Goal: Information Seeking & Learning: Check status

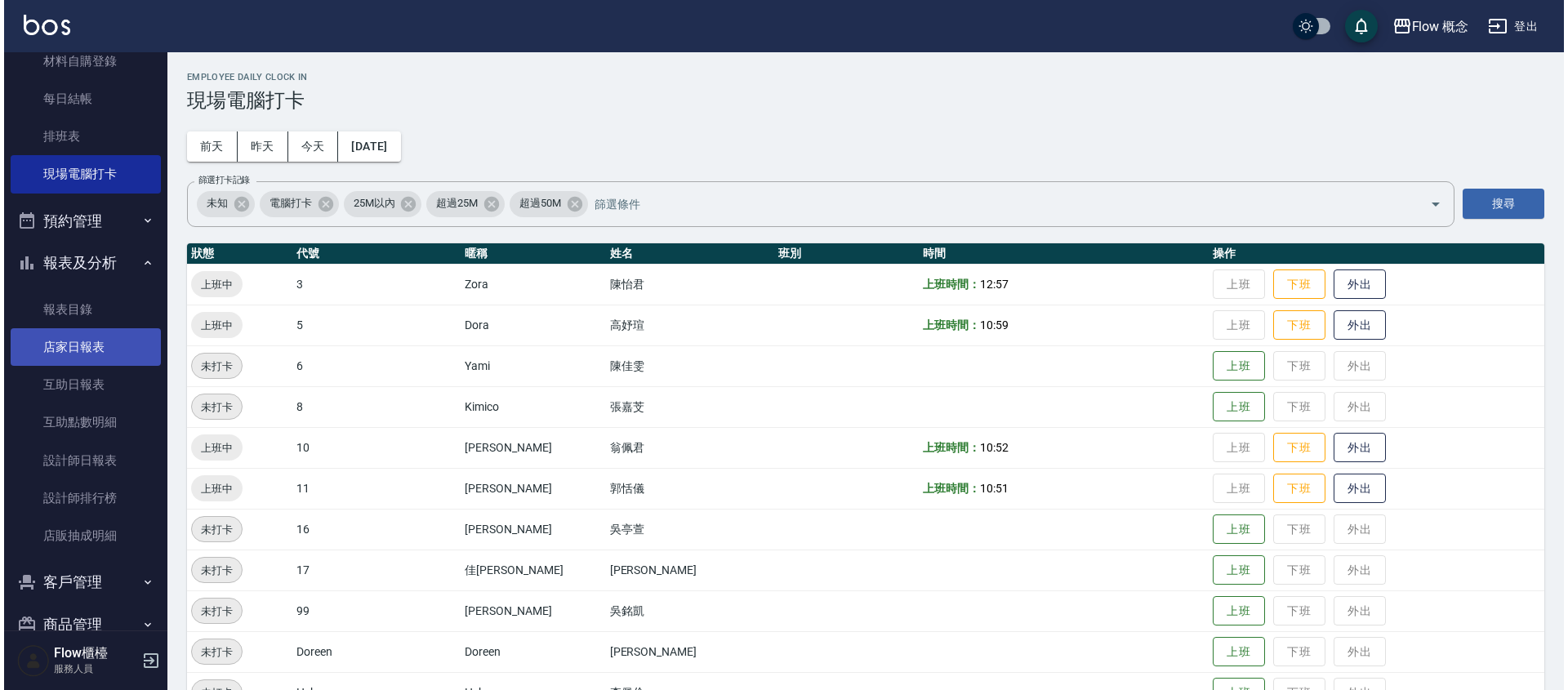
scroll to position [251, 0]
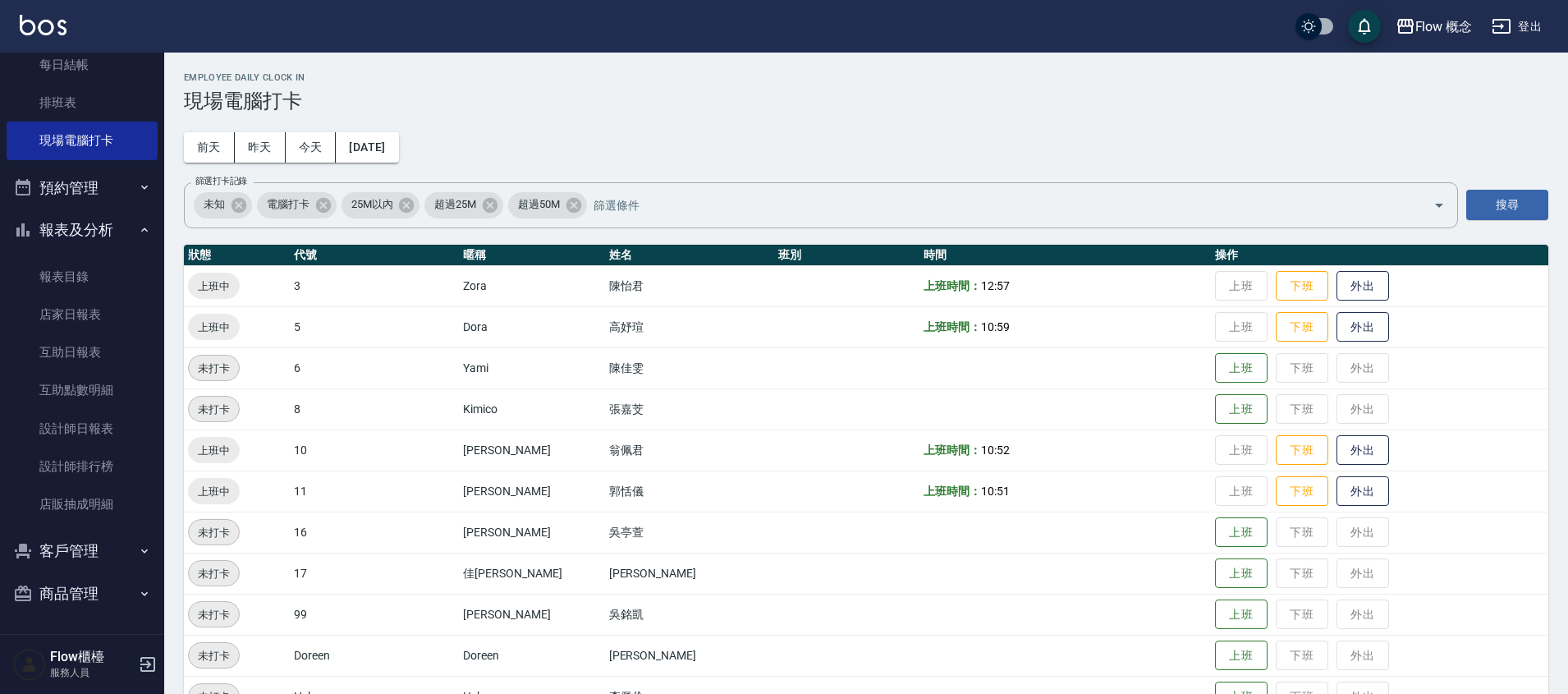
click at [70, 565] on button "客戶管理" at bounding box center [81, 551] width 151 height 42
click at [56, 595] on link "客戶列表" at bounding box center [81, 597] width 151 height 38
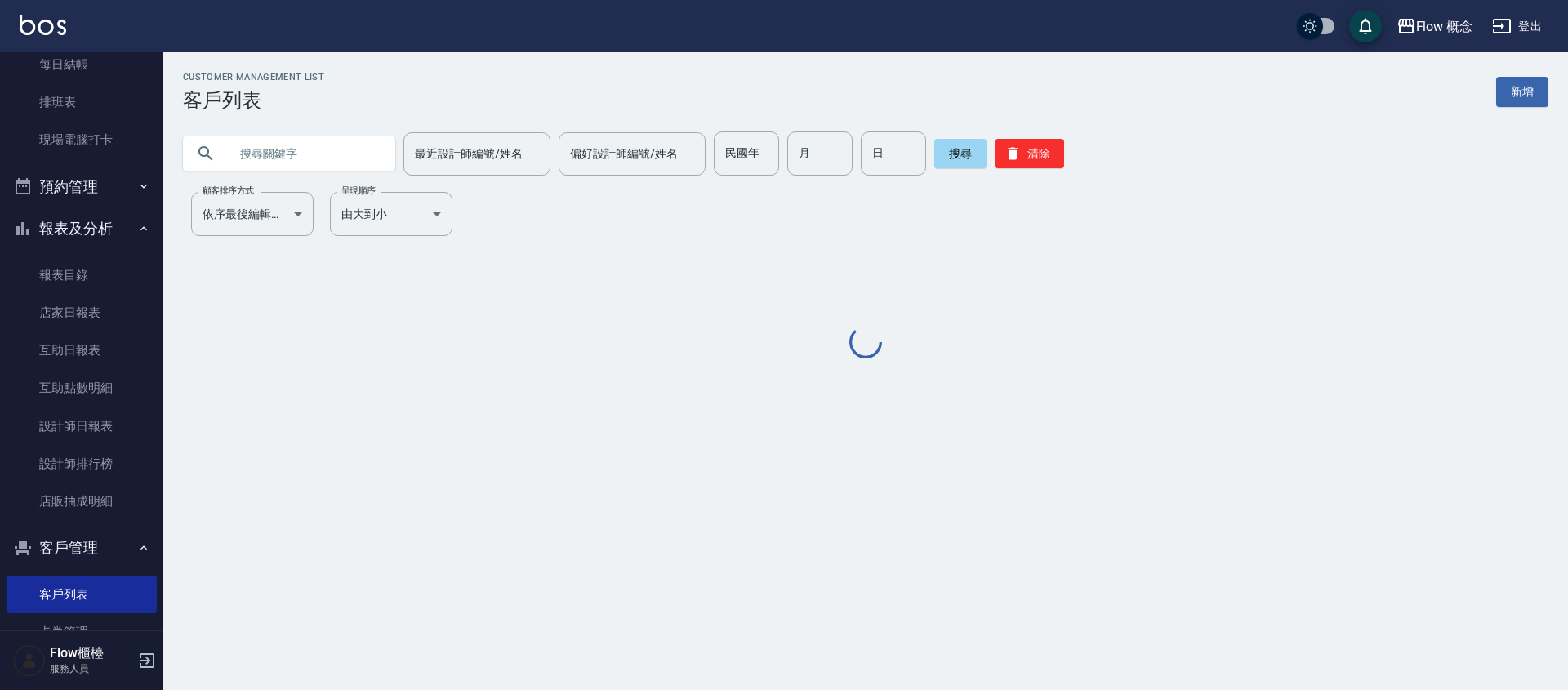
click at [285, 156] on input "text" at bounding box center [305, 153] width 153 height 44
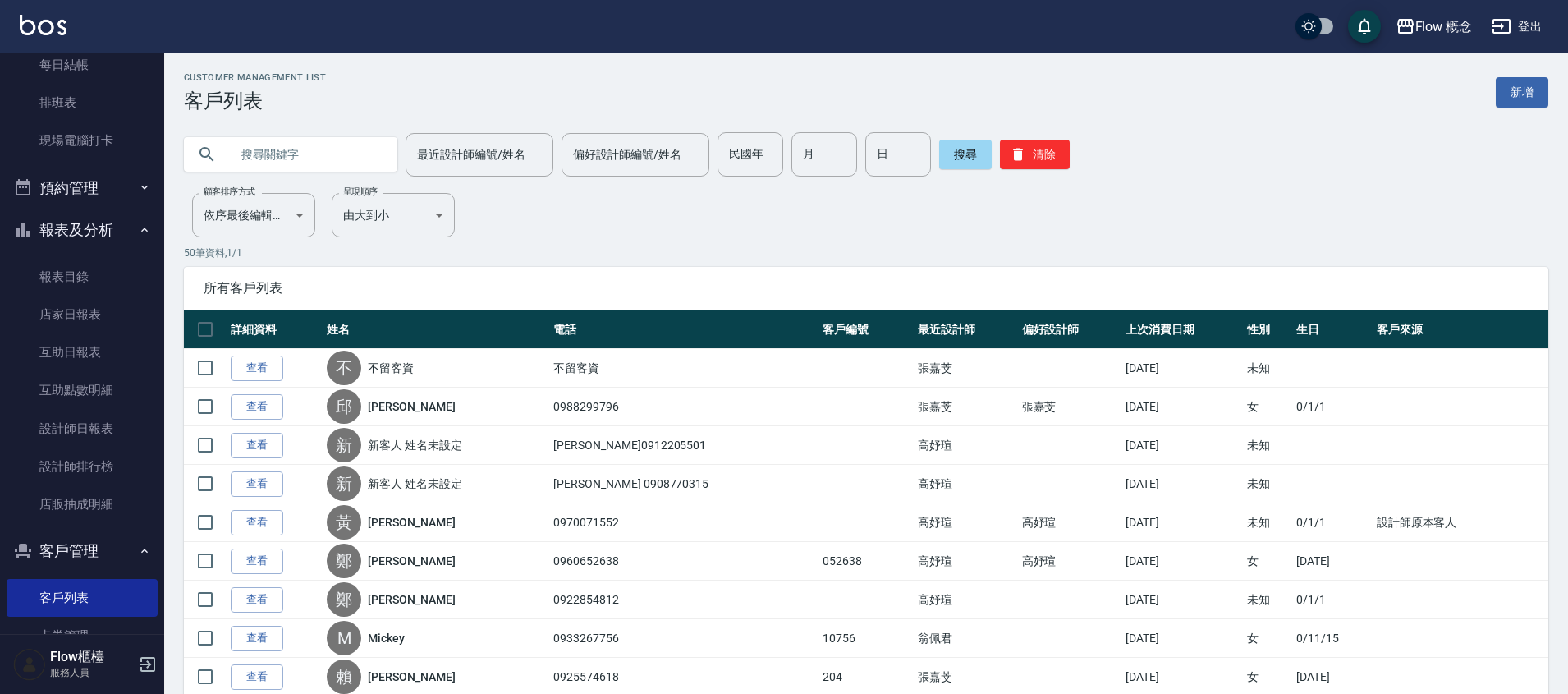
paste input "[PERSON_NAME]"
type input "[PERSON_NAME]"
click at [966, 152] on button "搜尋" at bounding box center [965, 154] width 53 height 30
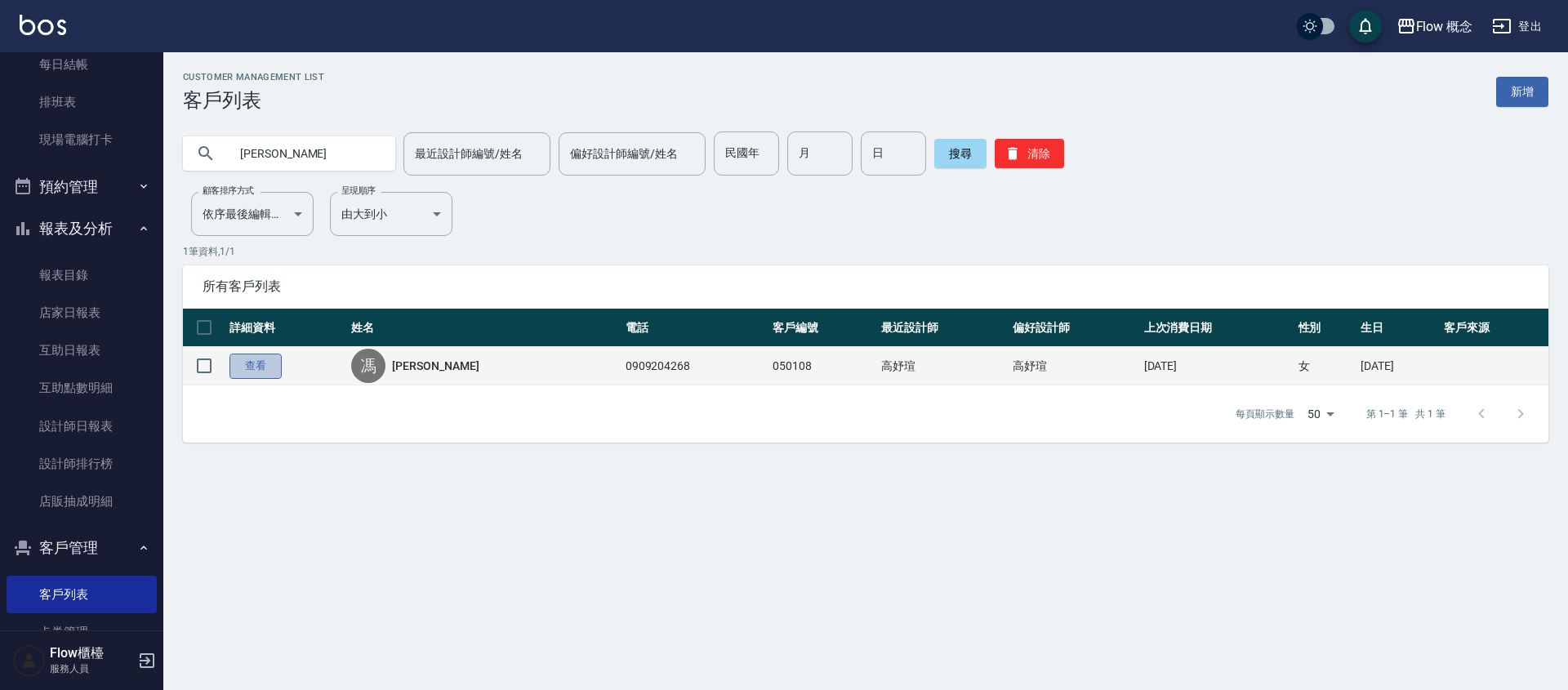
click at [263, 366] on link "查看" at bounding box center [256, 366] width 53 height 25
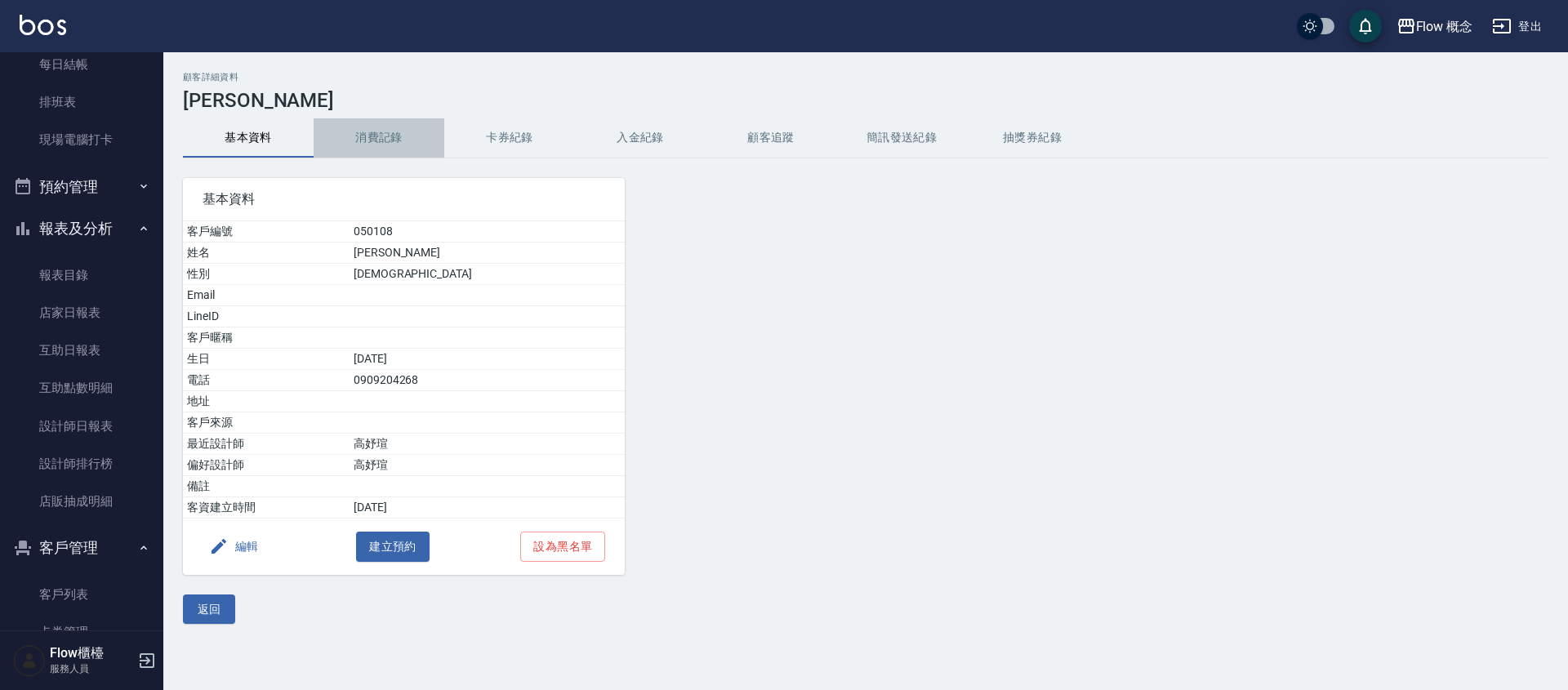
click at [362, 148] on button "消費記錄" at bounding box center [379, 138] width 131 height 39
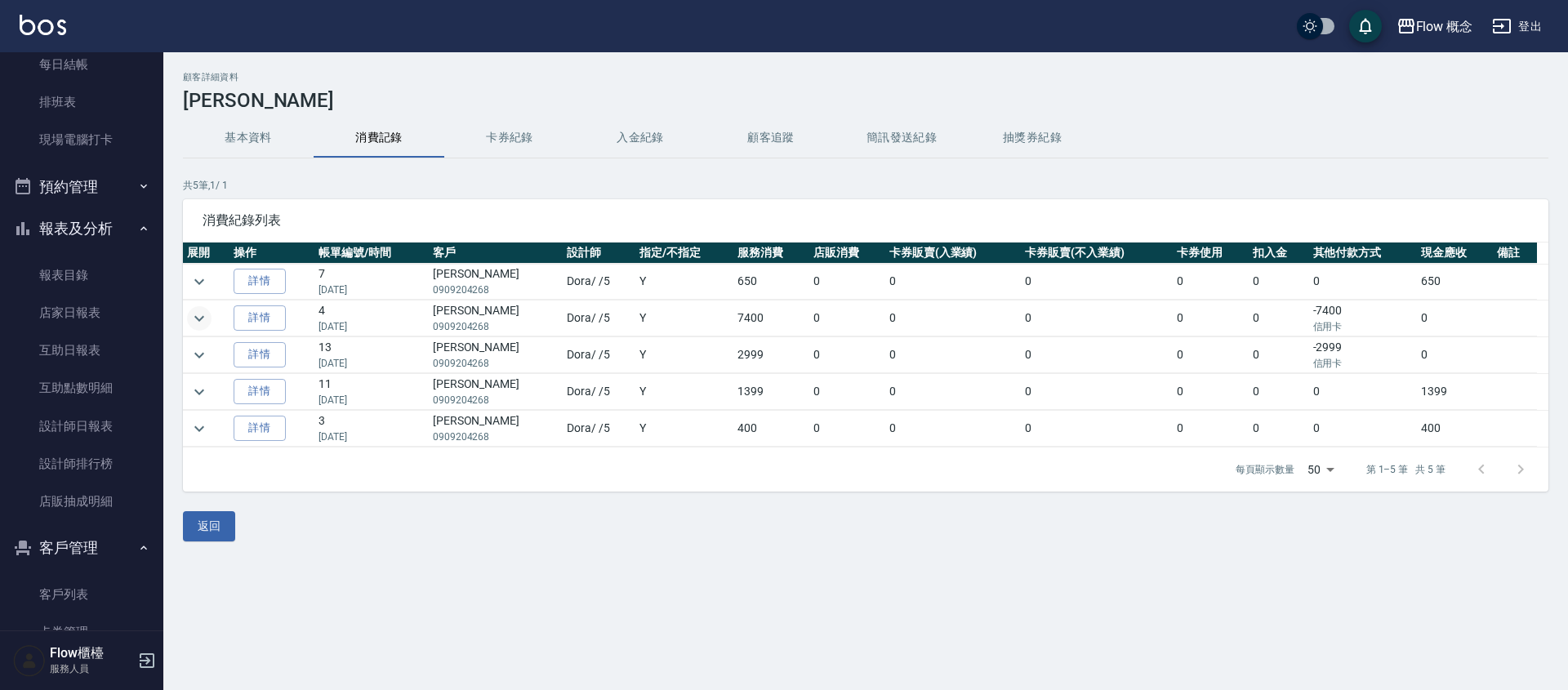
click at [195, 321] on icon "expand row" at bounding box center [199, 318] width 19 height 19
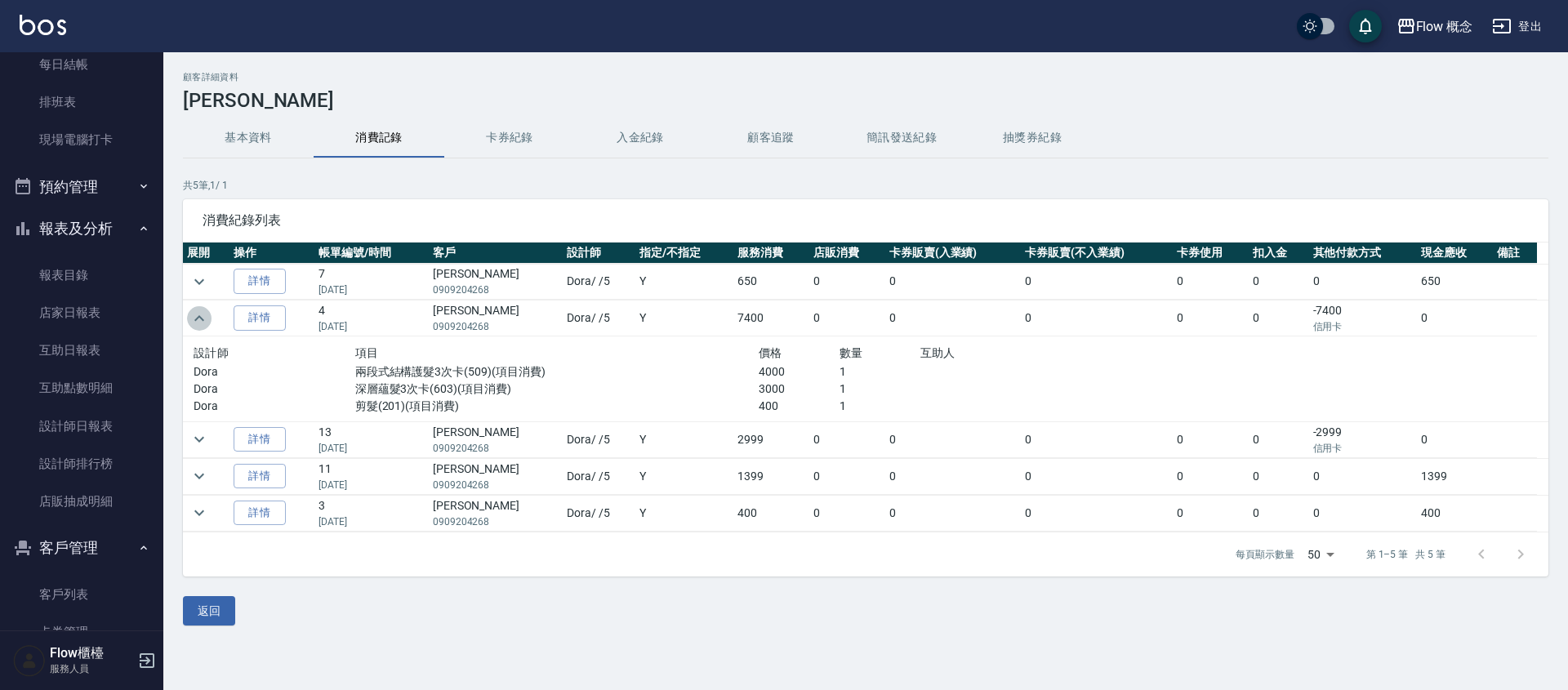
click at [195, 321] on icon "expand row" at bounding box center [199, 318] width 19 height 19
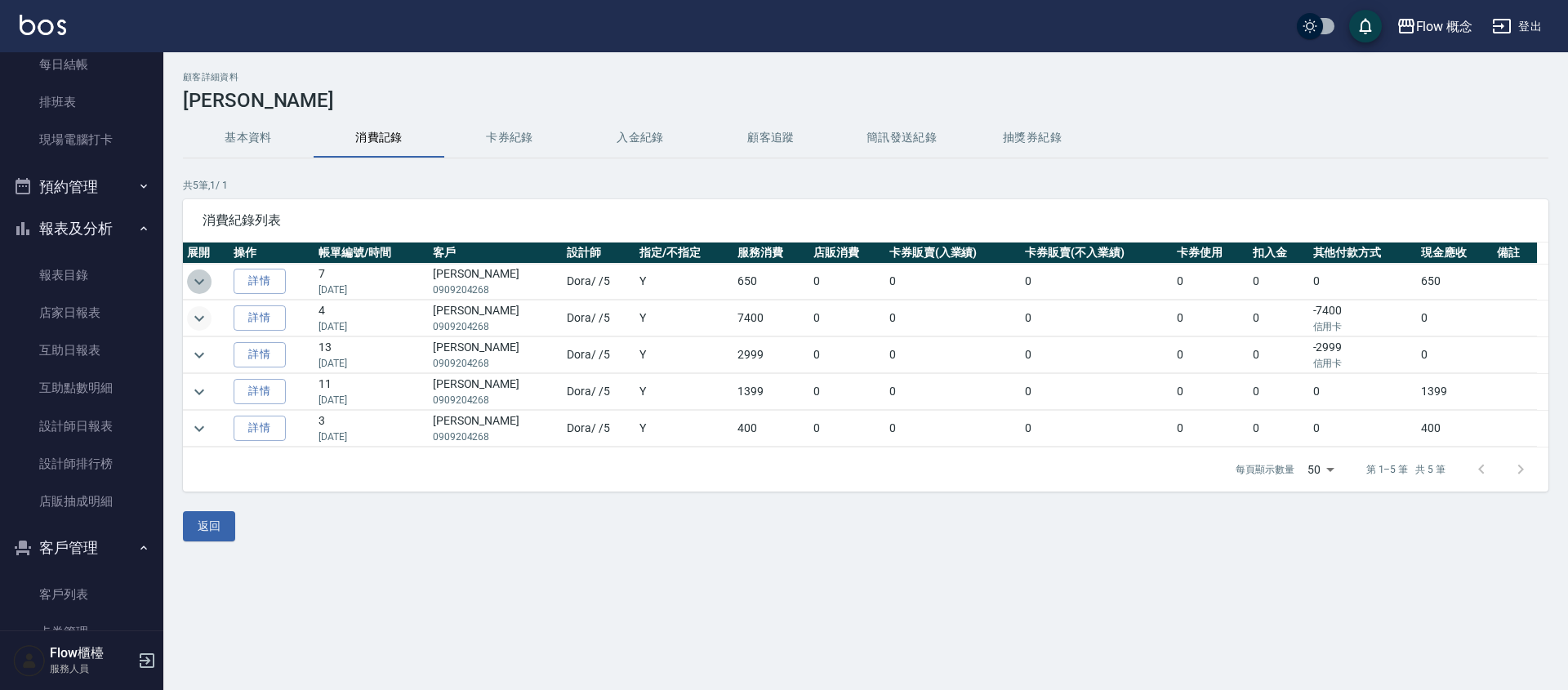
click at [198, 273] on icon "expand row" at bounding box center [199, 281] width 19 height 19
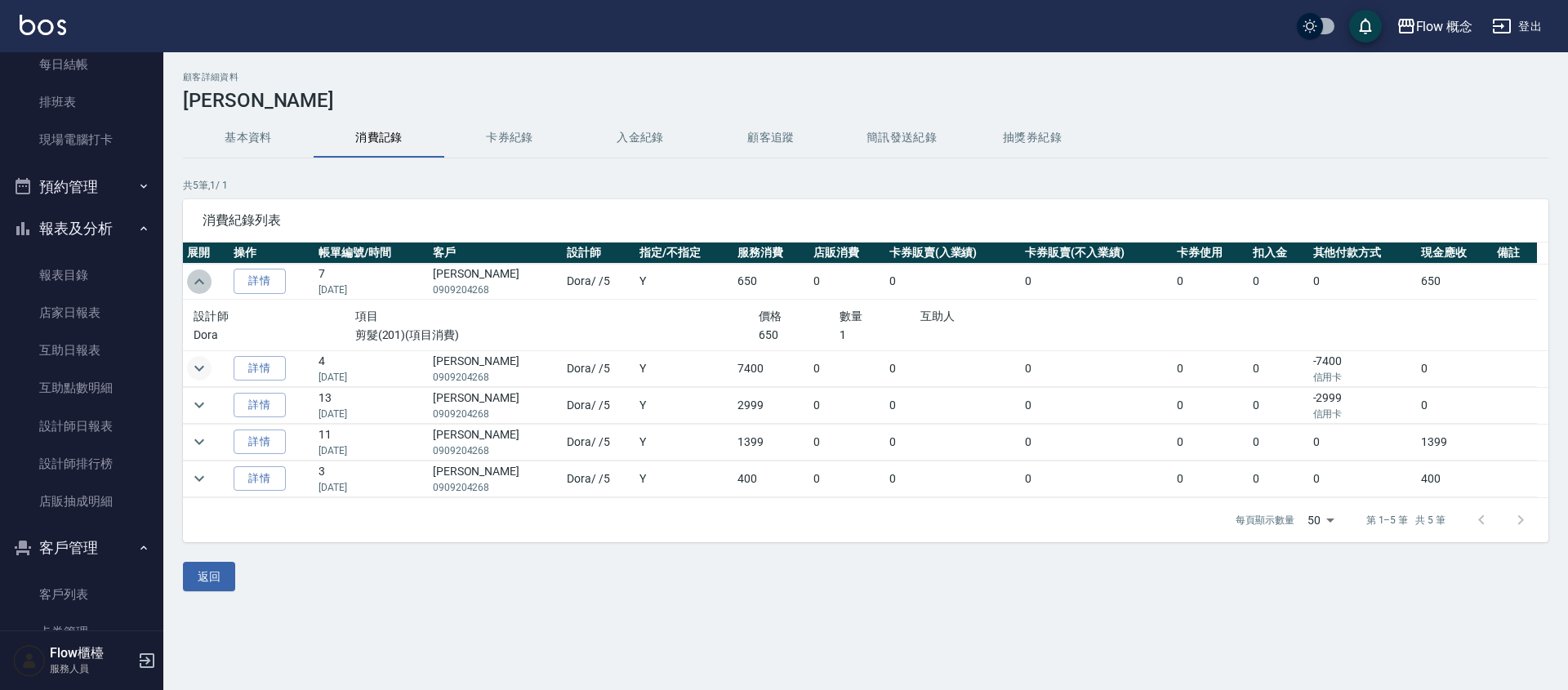
click at [198, 273] on icon "expand row" at bounding box center [199, 281] width 19 height 19
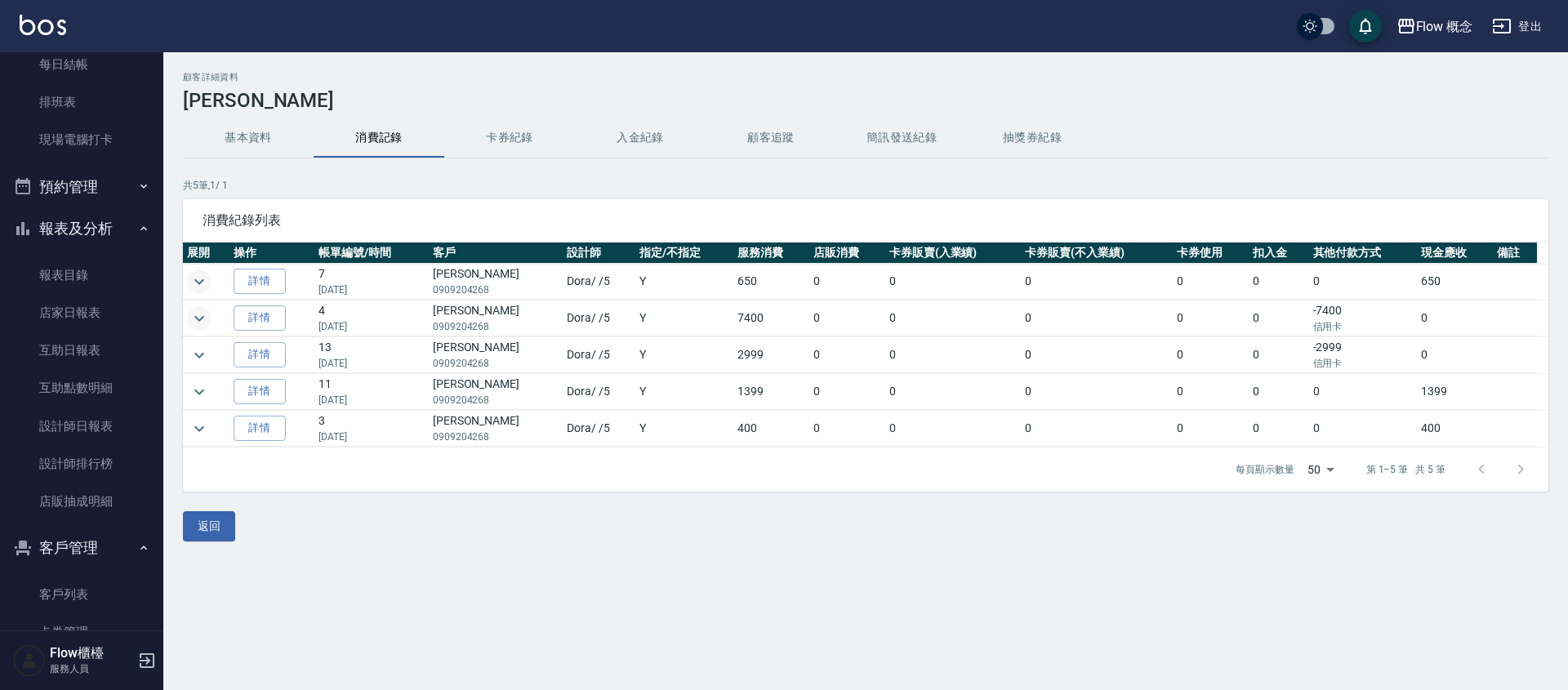
click at [79, 213] on button "報表及分析" at bounding box center [81, 229] width 150 height 42
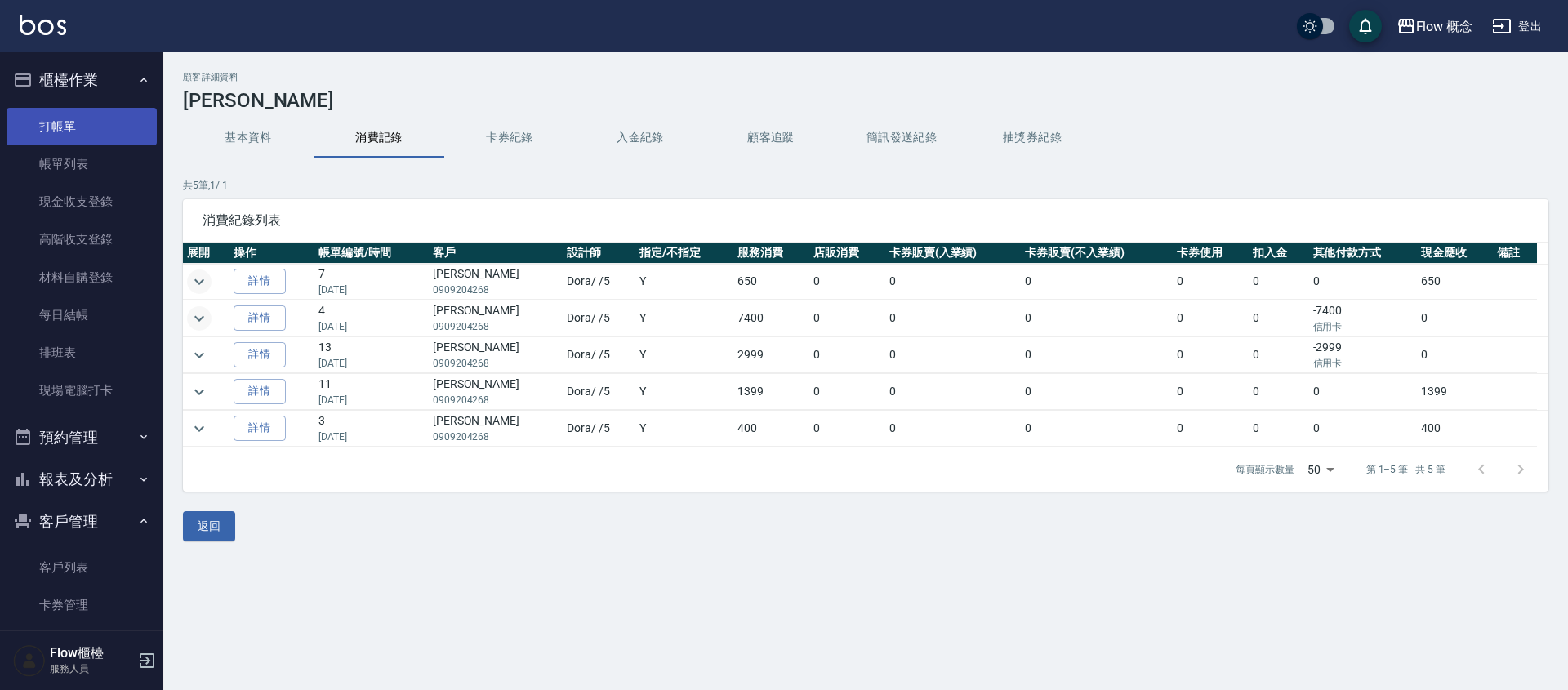
click at [65, 135] on link "打帳單" at bounding box center [81, 126] width 150 height 38
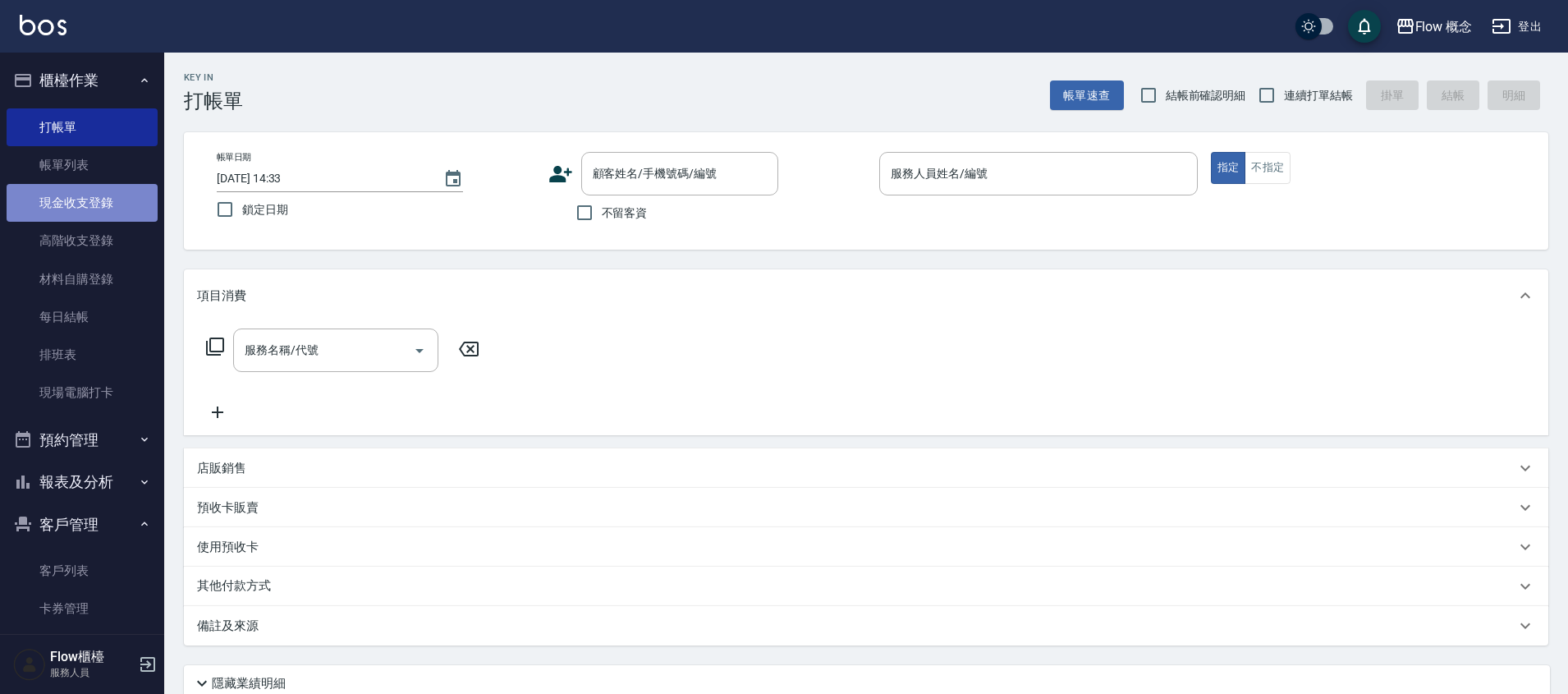
click at [120, 212] on link "現金收支登錄" at bounding box center [81, 203] width 151 height 38
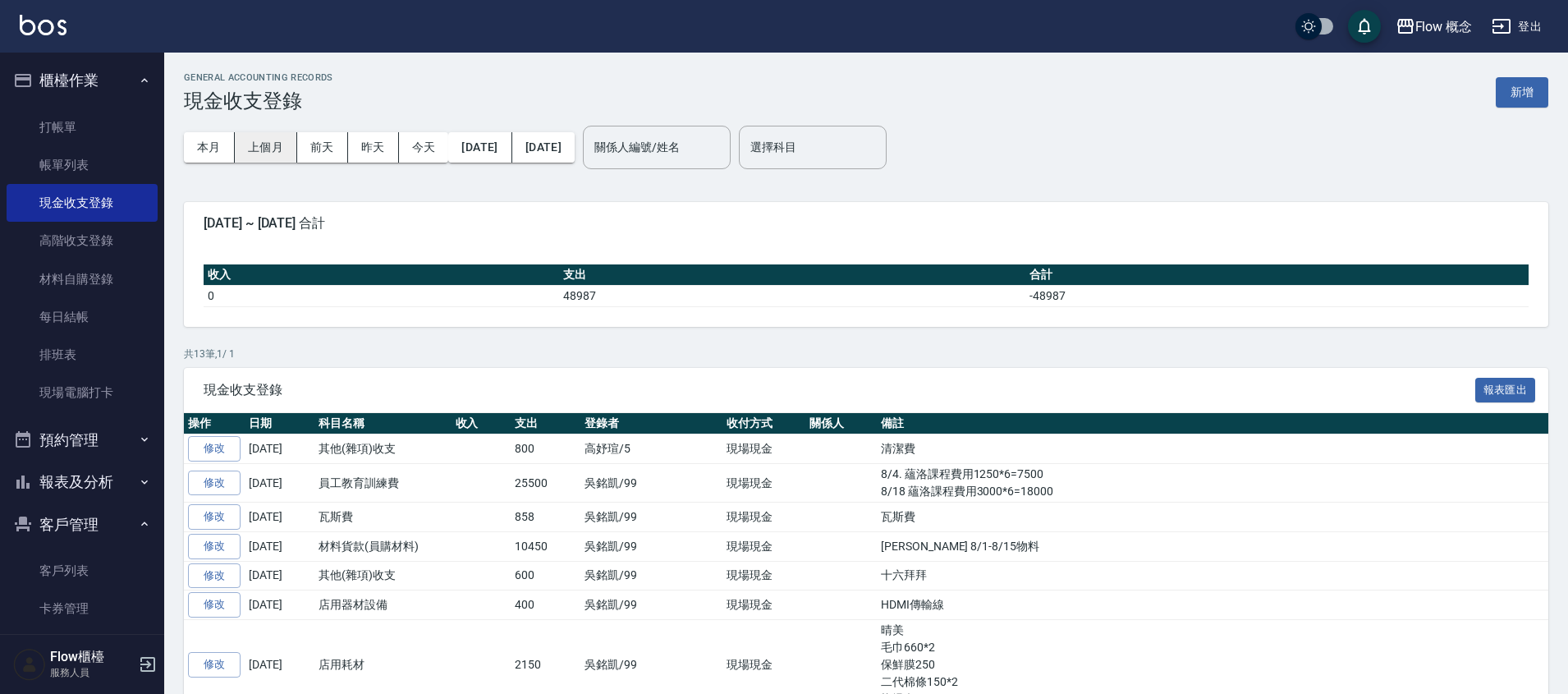
click at [268, 146] on button "上個月" at bounding box center [265, 147] width 63 height 30
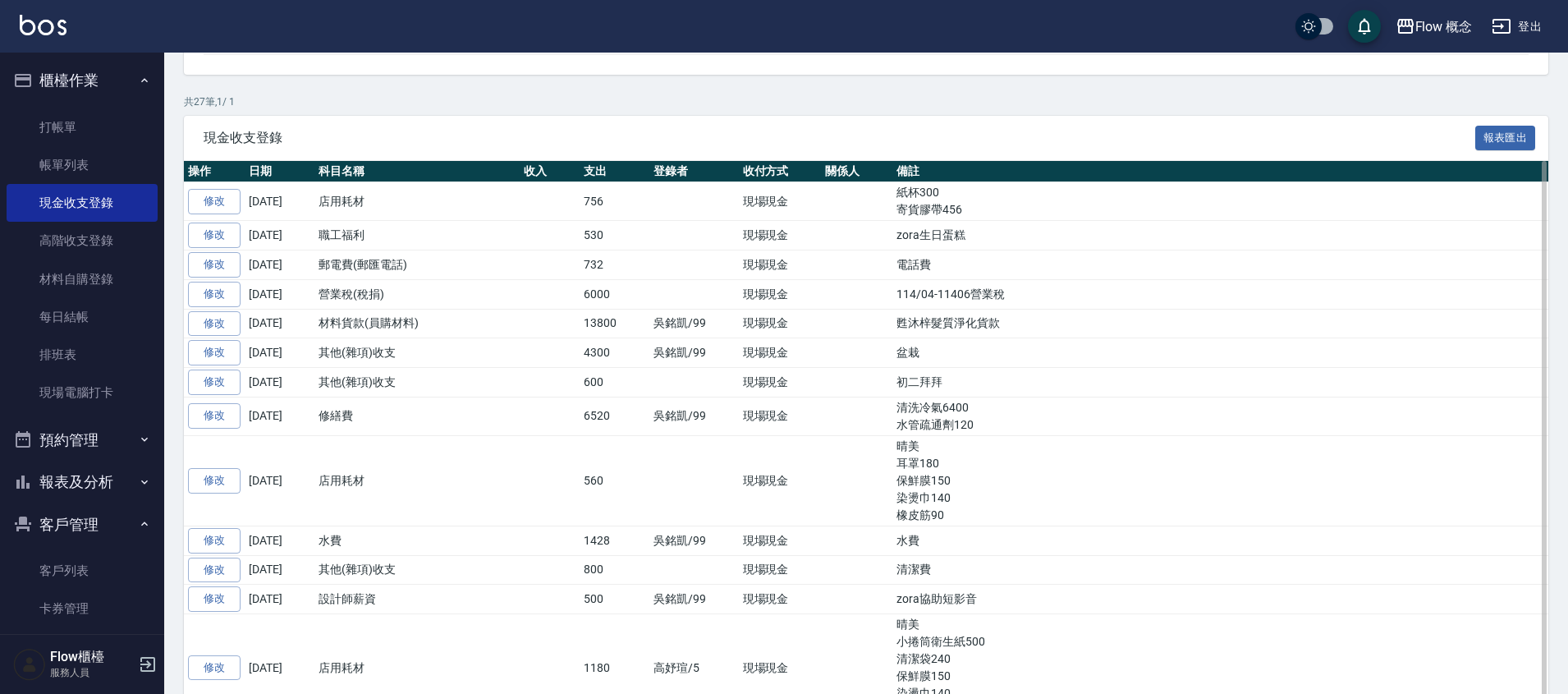
scroll to position [244, 0]
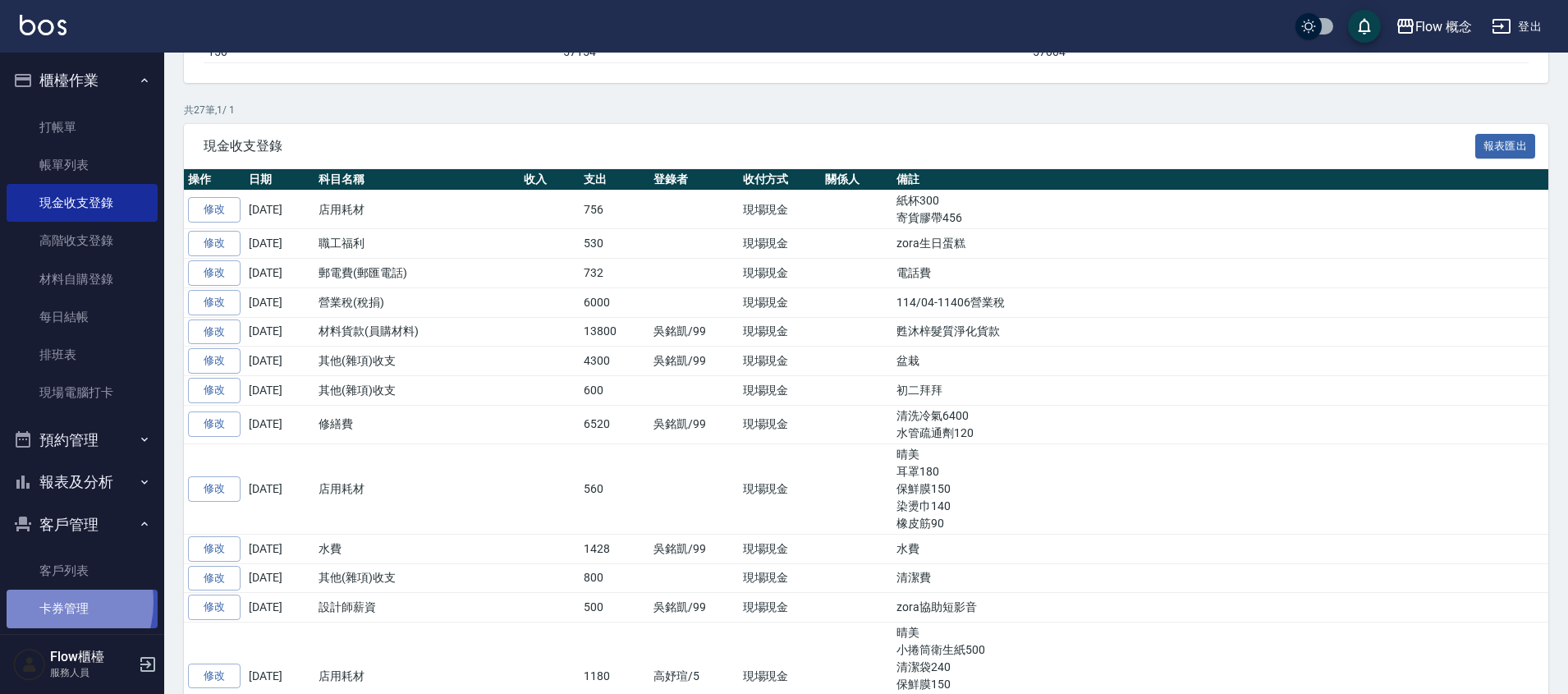
click at [45, 602] on link "卡券管理" at bounding box center [81, 608] width 151 height 38
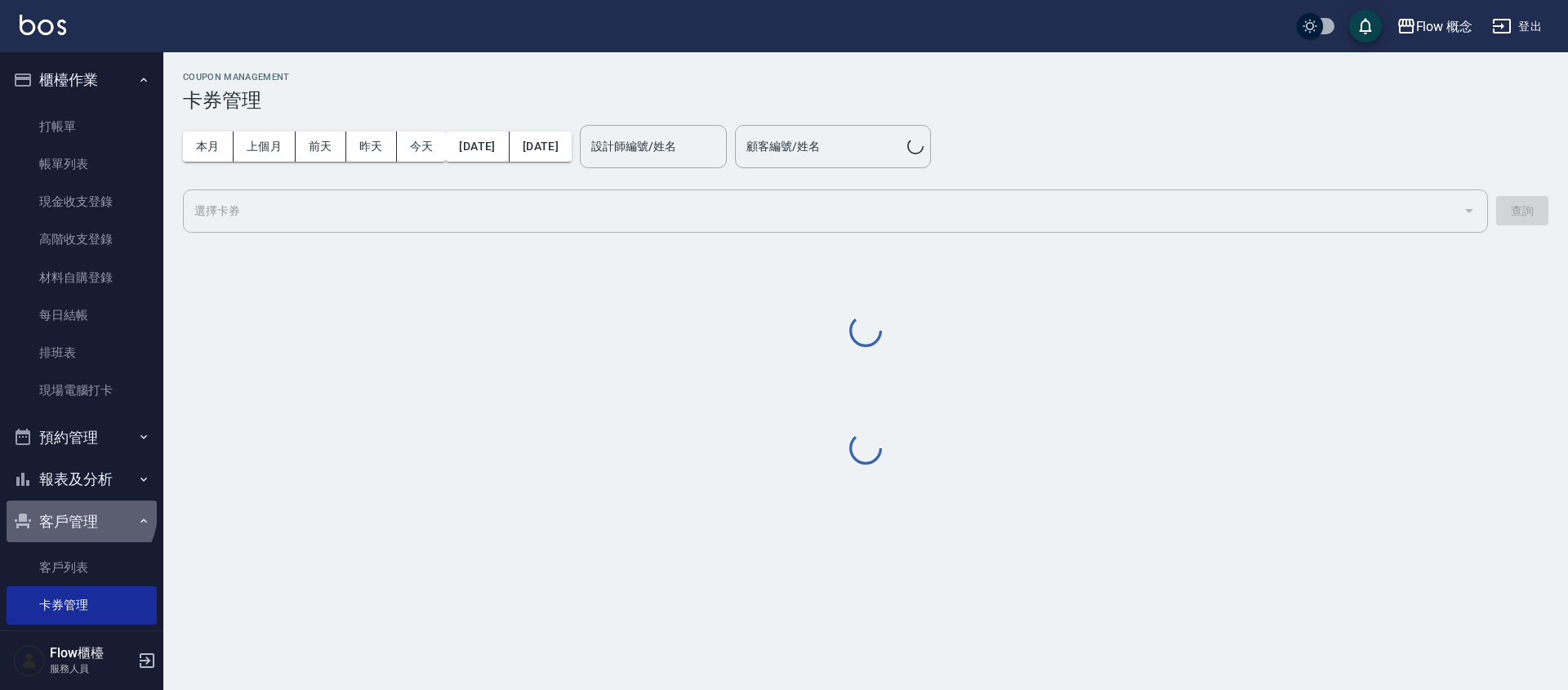
click at [78, 511] on button "客戶管理" at bounding box center [81, 522] width 150 height 42
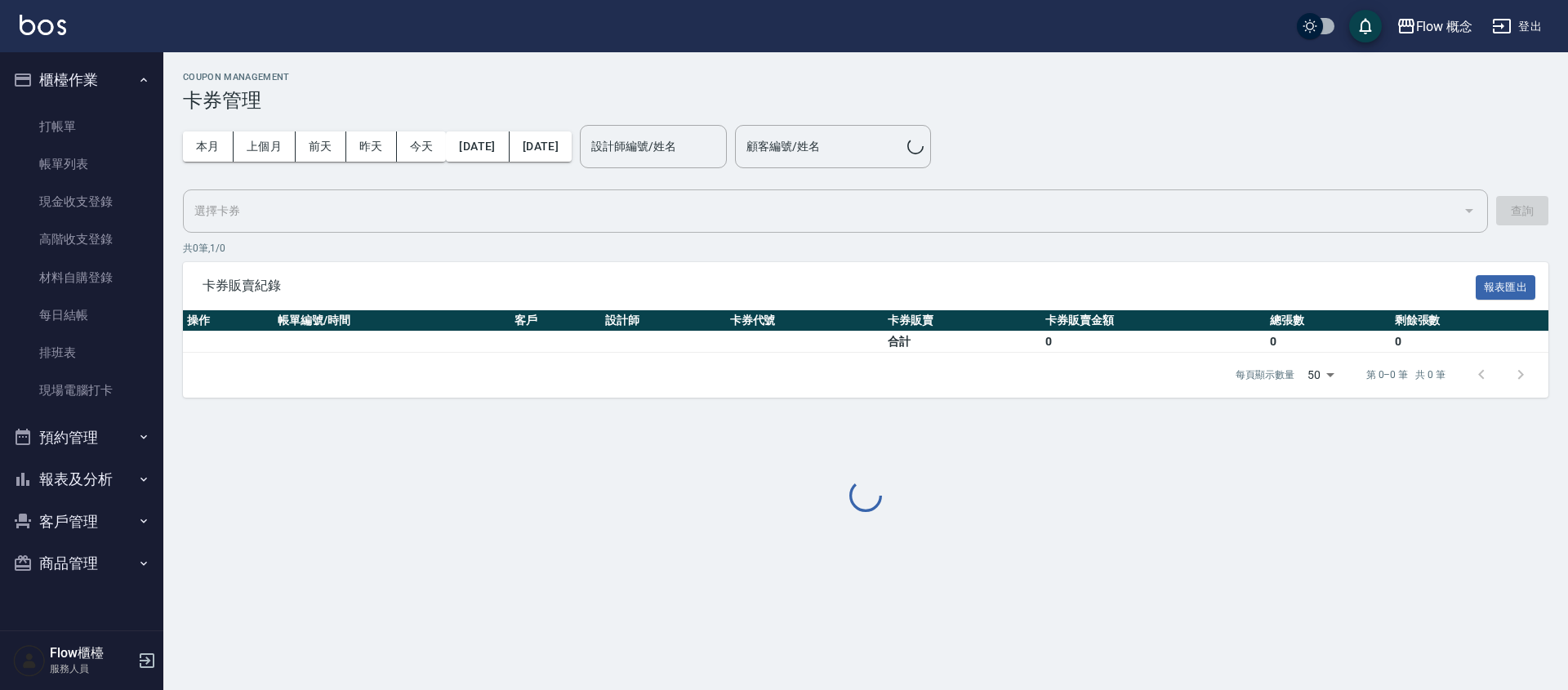
click at [84, 492] on button "報表及分析" at bounding box center [81, 479] width 150 height 42
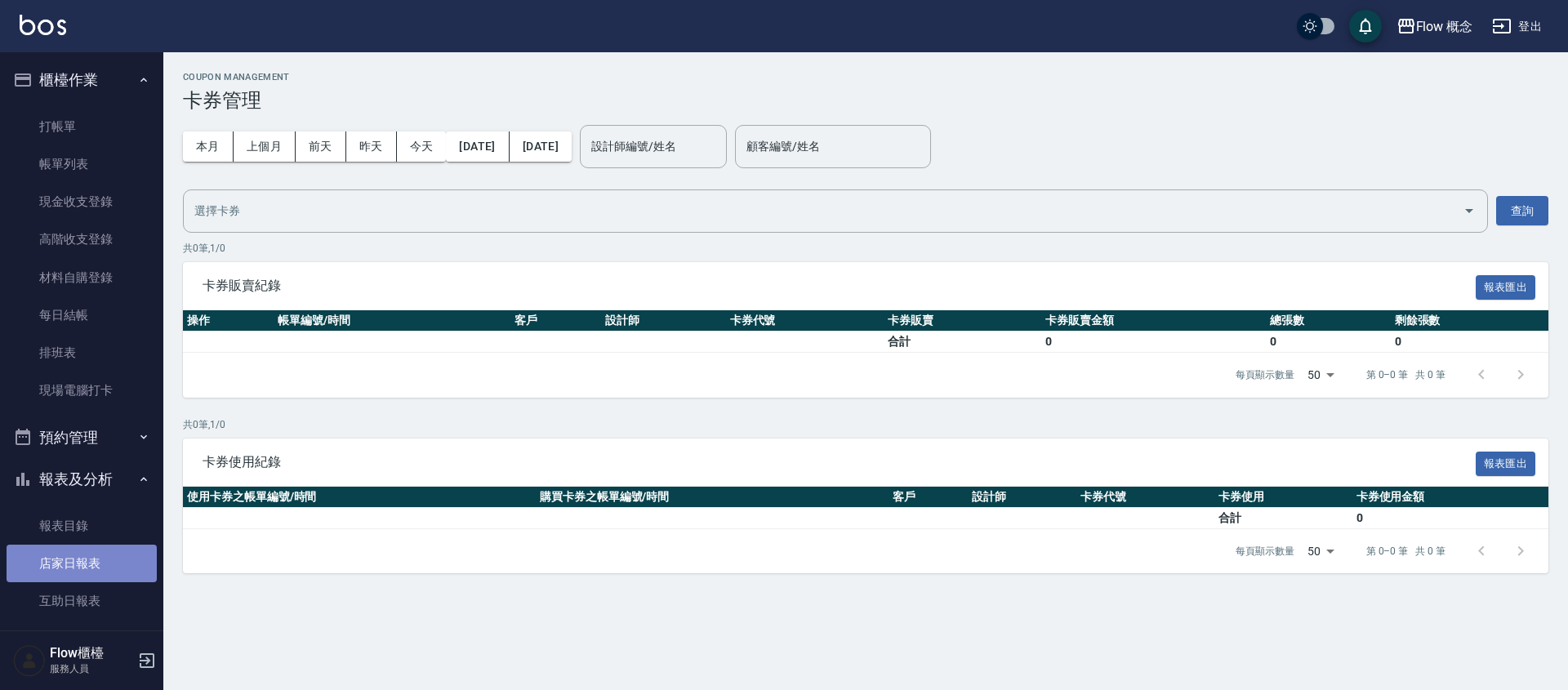
click at [87, 547] on link "店家日報表" at bounding box center [81, 563] width 150 height 38
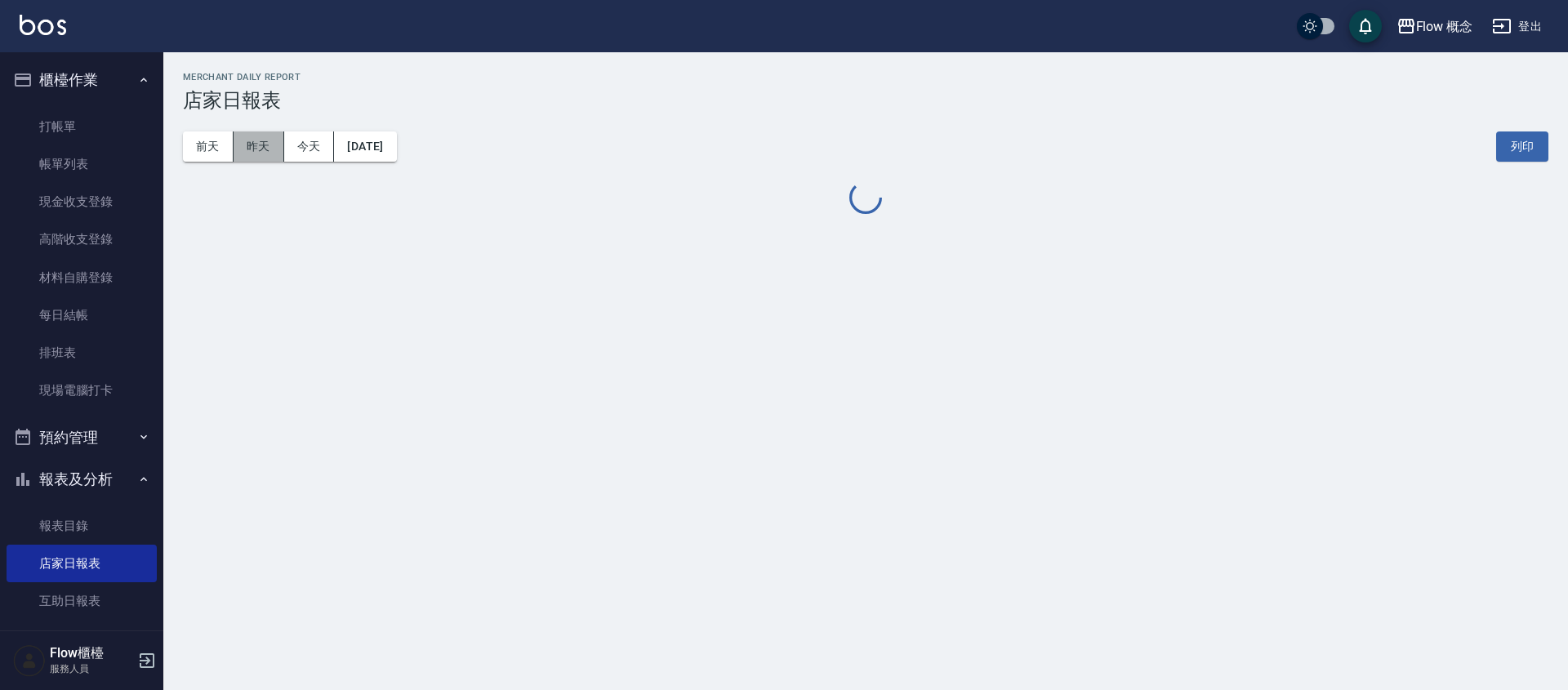
click at [247, 145] on button "昨天" at bounding box center [259, 146] width 51 height 30
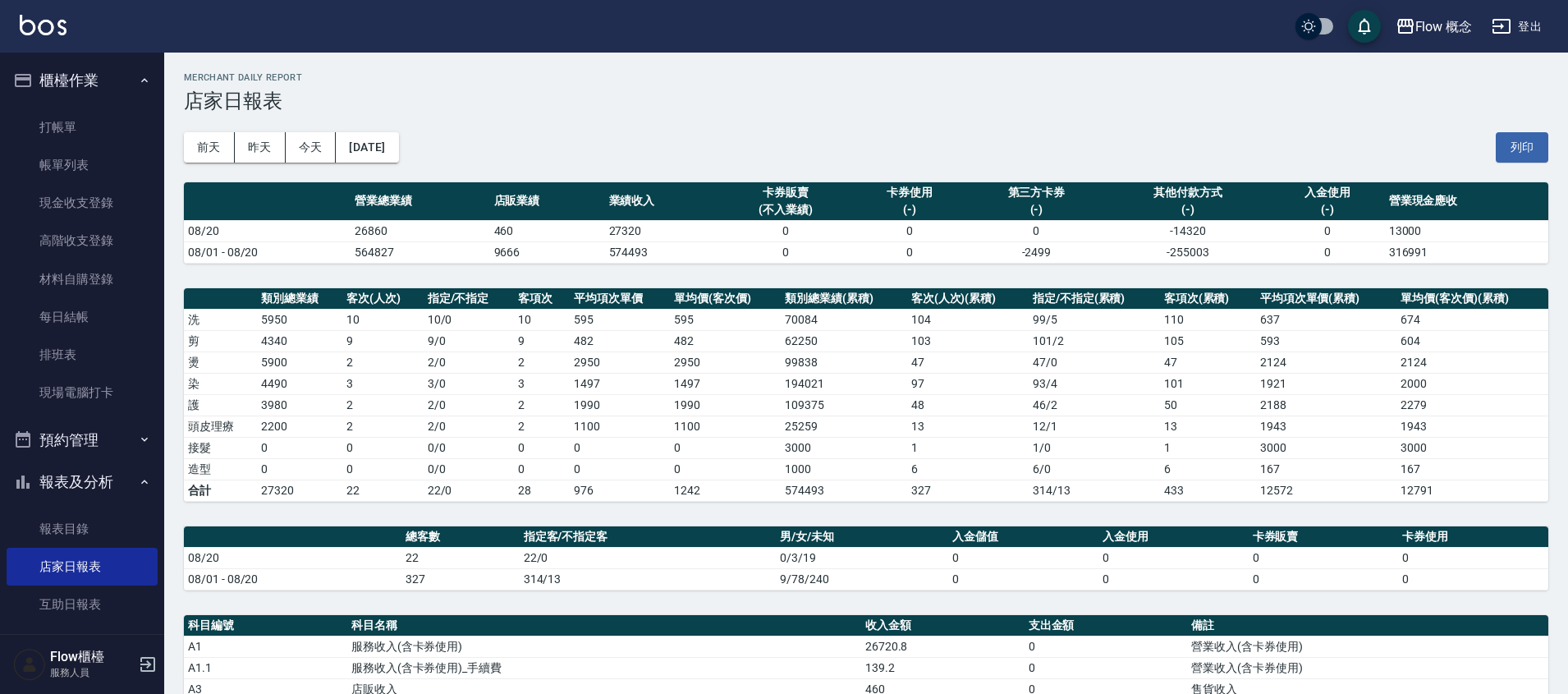
click at [125, 483] on button "報表及分析" at bounding box center [81, 481] width 151 height 42
